Goal: Find contact information: Find contact information

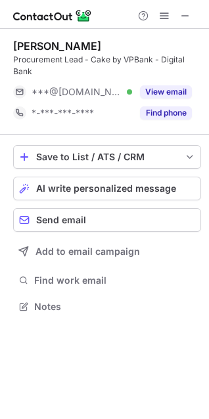
scroll to position [297, 209]
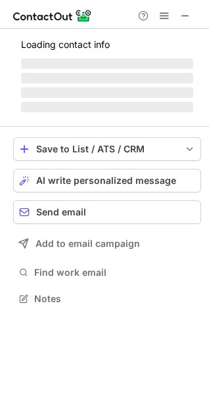
scroll to position [297, 209]
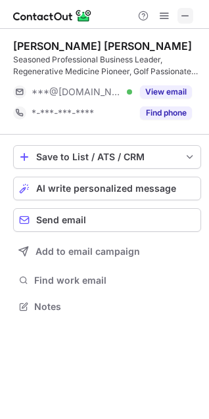
click at [189, 17] on span at bounding box center [185, 16] width 11 height 11
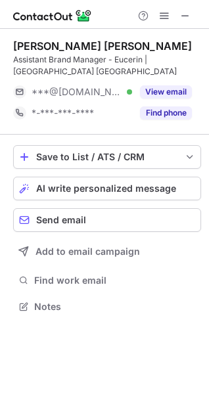
scroll to position [297, 209]
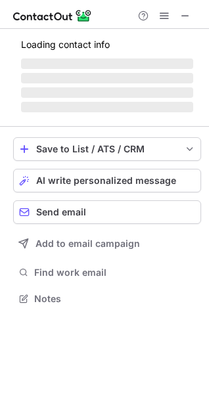
scroll to position [286, 209]
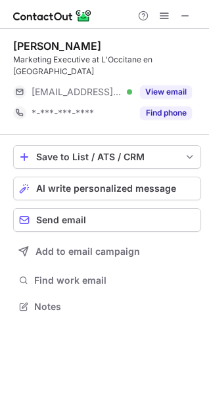
scroll to position [286, 209]
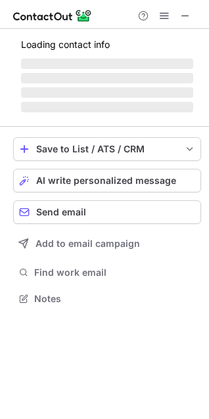
scroll to position [286, 209]
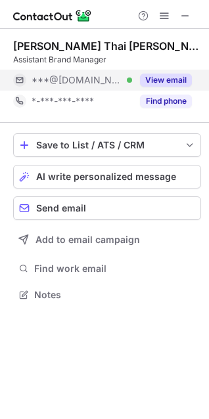
click at [168, 78] on button "View email" at bounding box center [166, 80] width 52 height 13
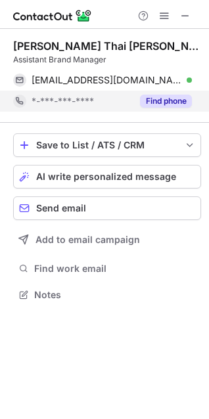
click at [169, 97] on button "Find phone" at bounding box center [166, 101] width 52 height 13
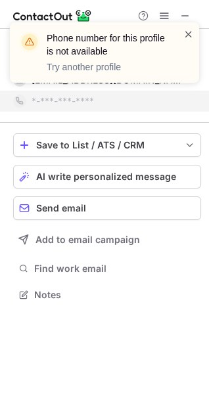
click at [187, 32] on span at bounding box center [188, 34] width 11 height 13
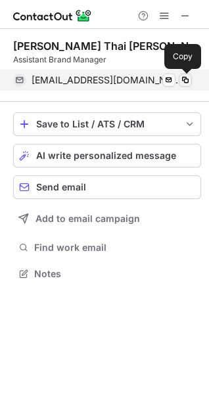
scroll to position [265, 209]
click at [190, 80] on button at bounding box center [185, 80] width 13 height 13
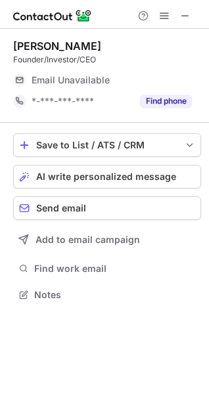
scroll to position [286, 209]
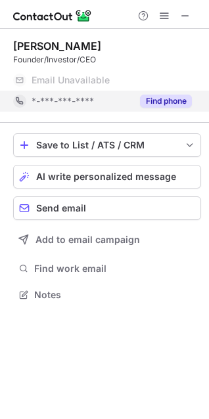
click at [158, 98] on button "Find phone" at bounding box center [166, 101] width 52 height 13
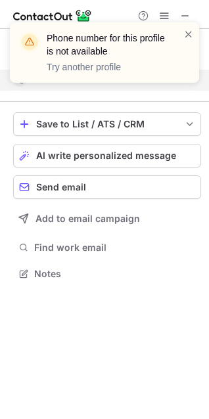
scroll to position [265, 209]
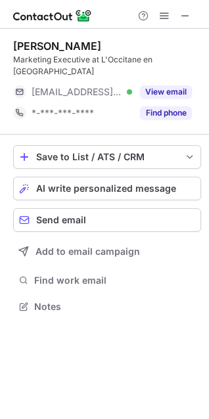
scroll to position [286, 209]
